Goal: Task Accomplishment & Management: Use online tool/utility

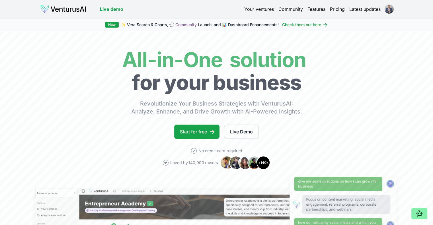
click at [385, 8] on html "We value your privacy We use cookies to enhance your browsing experience, serve…" at bounding box center [216, 112] width 433 height 225
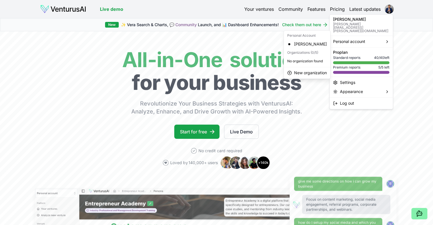
click at [261, 11] on html "We value your privacy We use cookies to enhance your browsing experience, serve…" at bounding box center [216, 112] width 433 height 225
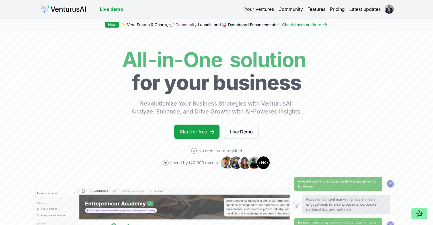
click at [262, 11] on link "Your ventures" at bounding box center [259, 9] width 30 height 7
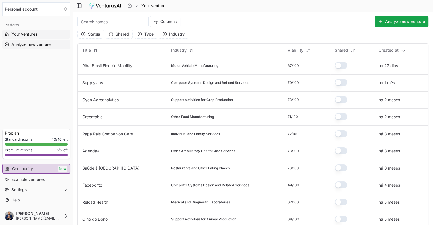
click at [39, 47] on span "Analyze new venture" at bounding box center [30, 45] width 39 height 6
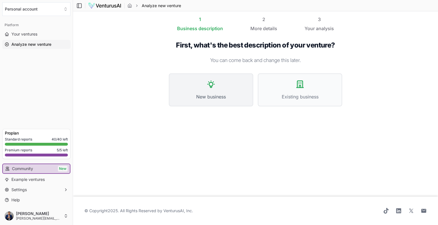
click at [234, 90] on button "New business" at bounding box center [211, 89] width 84 height 33
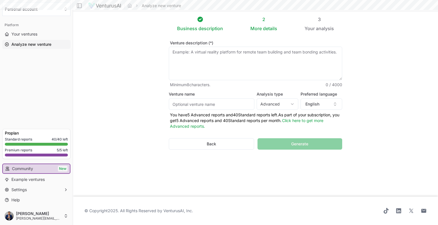
click at [281, 103] on html "We value your privacy We use cookies to enhance your browsing experience, serve…" at bounding box center [219, 112] width 438 height 225
click at [308, 103] on html "We value your privacy We use cookies to enhance your browsing experience, serve…" at bounding box center [219, 112] width 438 height 225
click at [312, 107] on button "English" at bounding box center [321, 104] width 42 height 11
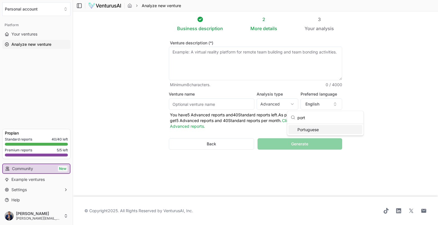
type input "port"
click at [319, 131] on div "Portuguese" at bounding box center [325, 129] width 74 height 9
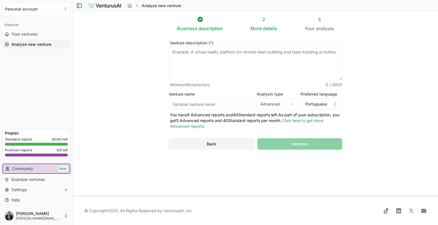
click at [214, 148] on button "Back" at bounding box center [211, 143] width 85 height 11
click at [229, 142] on button "Back" at bounding box center [211, 143] width 85 height 11
click at [44, 46] on span "Analyze new venture" at bounding box center [31, 45] width 40 height 6
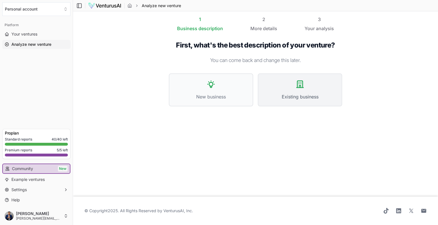
click at [301, 92] on button "Existing business" at bounding box center [300, 89] width 84 height 33
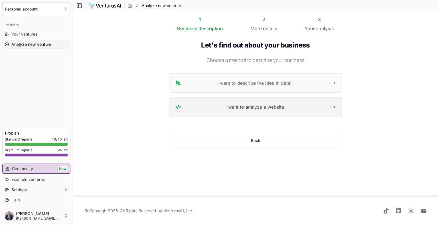
click at [264, 107] on span "I want to analyze a website" at bounding box center [254, 107] width 143 height 7
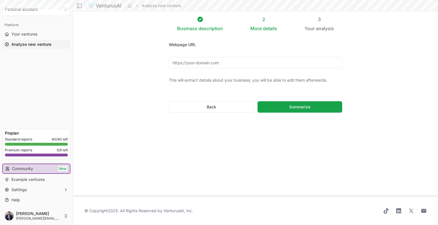
click at [219, 67] on input "Webpage URL" at bounding box center [255, 62] width 173 height 11
paste input "[URL][DOMAIN_NAME]"
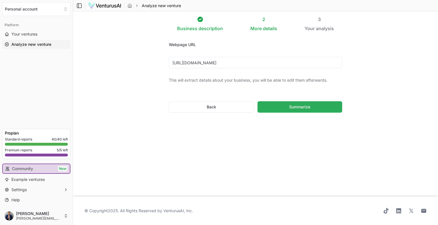
type input "[URL][DOMAIN_NAME]"
click at [322, 108] on button "Summarize" at bounding box center [299, 106] width 85 height 11
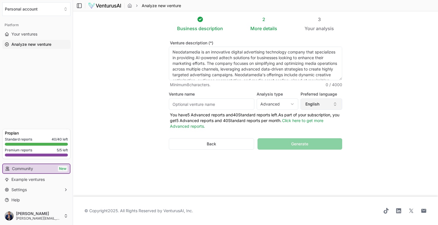
click at [326, 102] on button "English" at bounding box center [321, 104] width 42 height 11
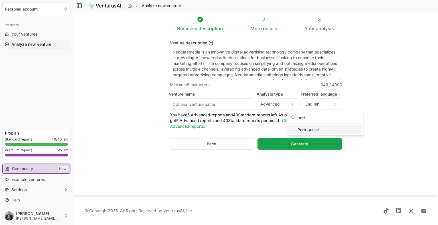
type input "port"
click at [315, 129] on div "Portuguese" at bounding box center [325, 129] width 74 height 9
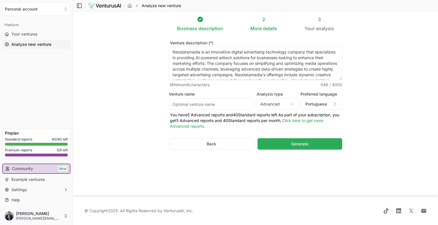
click at [309, 144] on button "Generate" at bounding box center [299, 143] width 85 height 11
